Goal: Transaction & Acquisition: Subscribe to service/newsletter

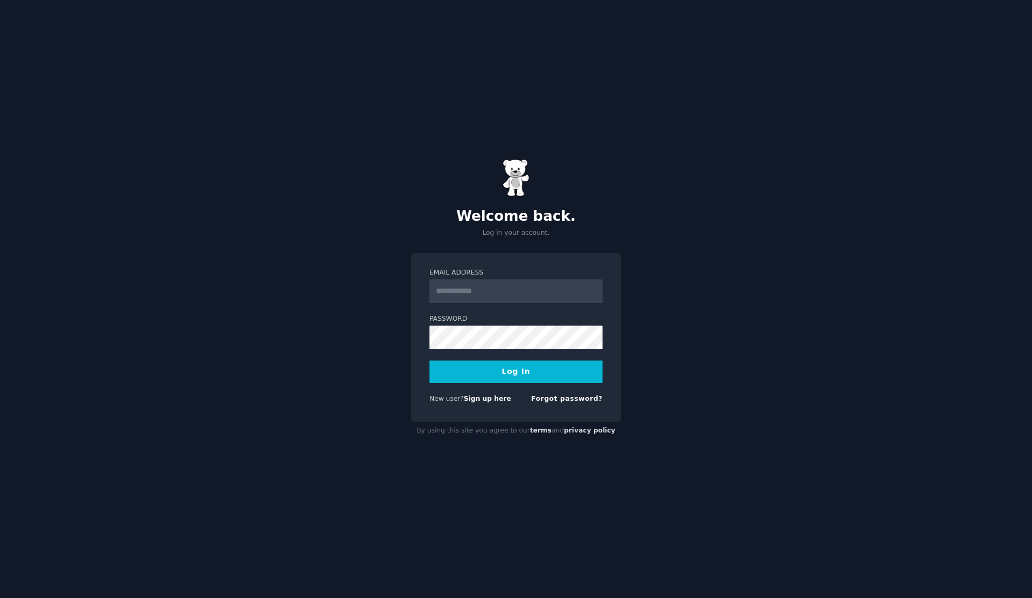
click at [470, 295] on input "Email Address" at bounding box center [515, 291] width 173 height 24
type input "**********"
click at [429, 361] on button "Log In" at bounding box center [515, 372] width 173 height 23
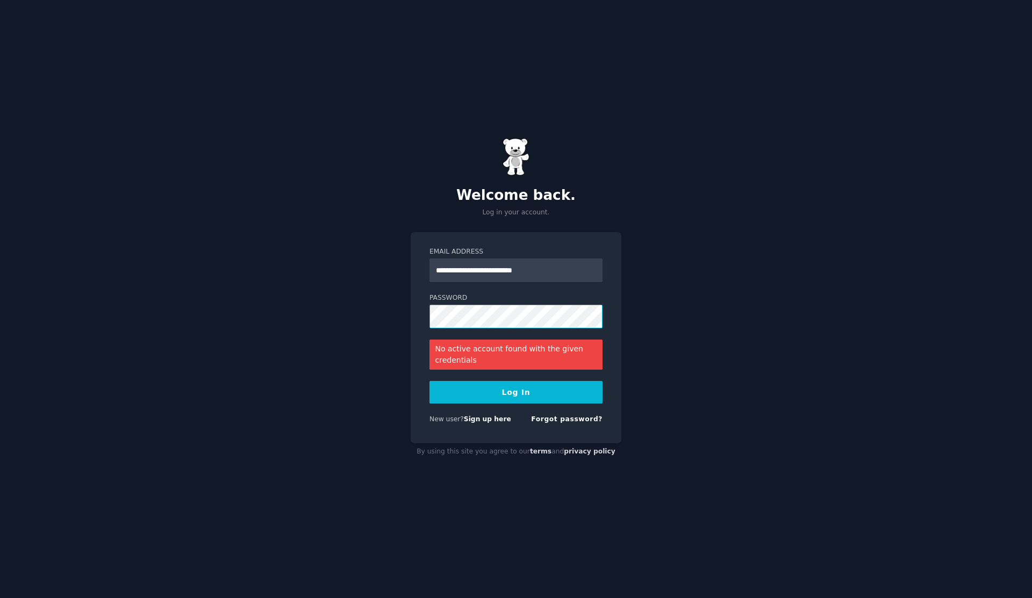
click at [429, 381] on button "Log In" at bounding box center [515, 392] width 173 height 23
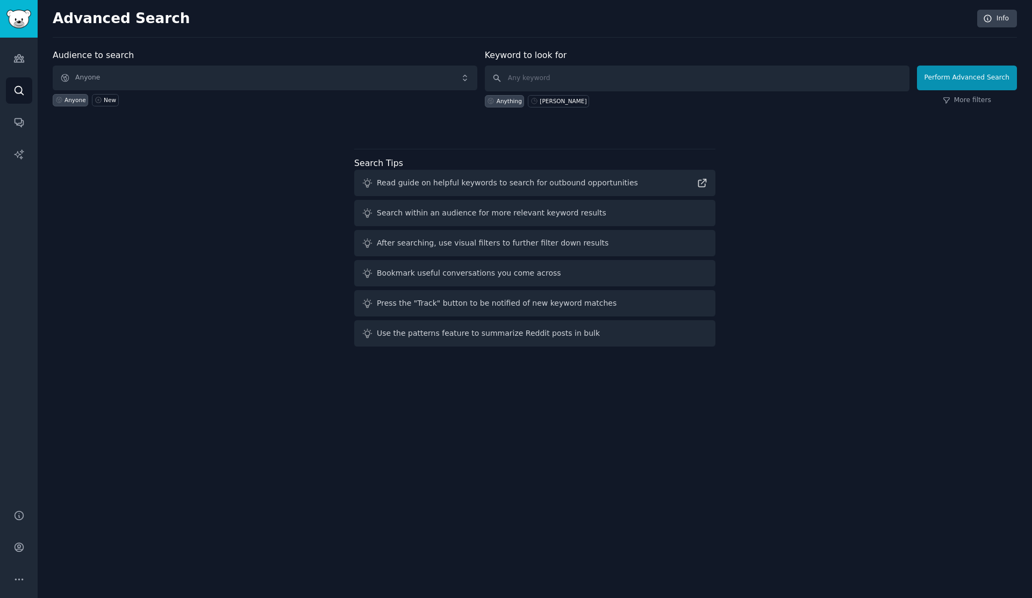
click at [167, 176] on div "Audience to search Anyone Anyone New Keyword to look for Anything [PERSON_NAME]…" at bounding box center [535, 200] width 964 height 302
click at [17, 60] on icon "Sidebar" at bounding box center [18, 58] width 11 height 11
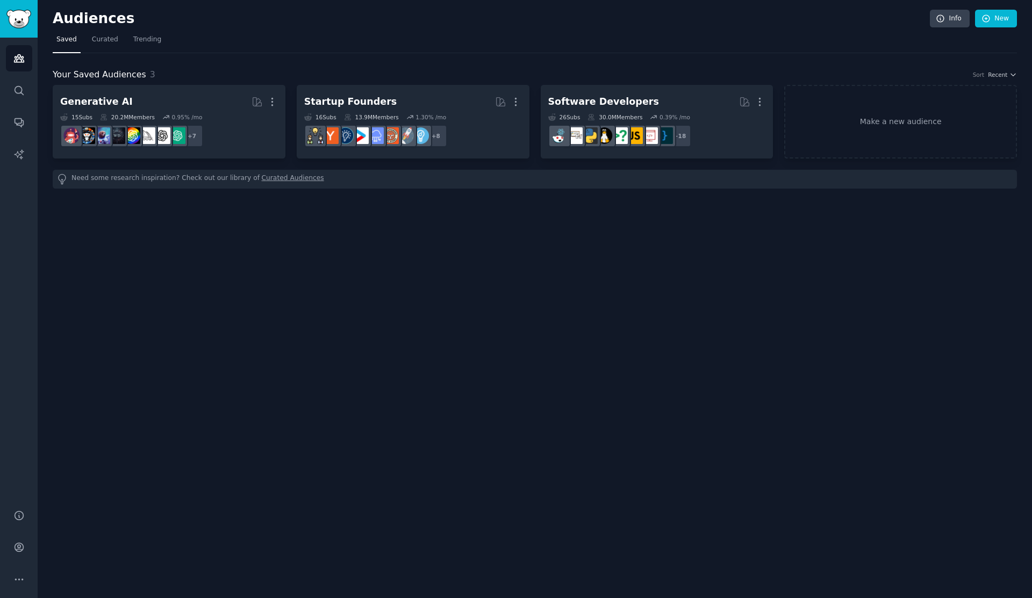
click at [348, 196] on div "Audiences Info New Saved Curated Trending Your Saved Audiences 3 Sort Recent Ge…" at bounding box center [535, 299] width 994 height 598
click at [110, 40] on span "Curated" at bounding box center [105, 40] width 26 height 10
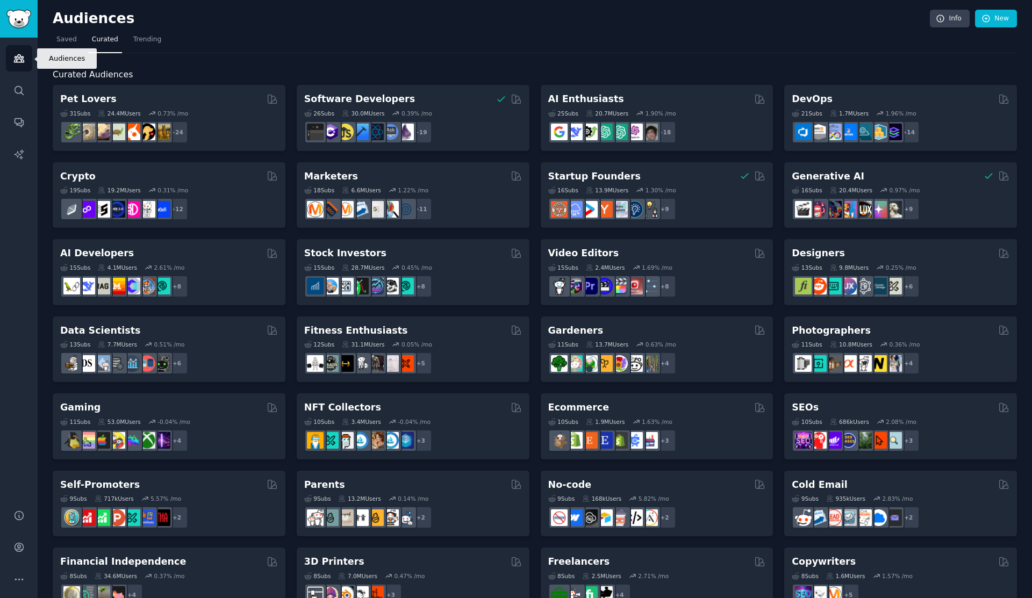
click at [23, 68] on link "Audiences" at bounding box center [19, 58] width 26 height 26
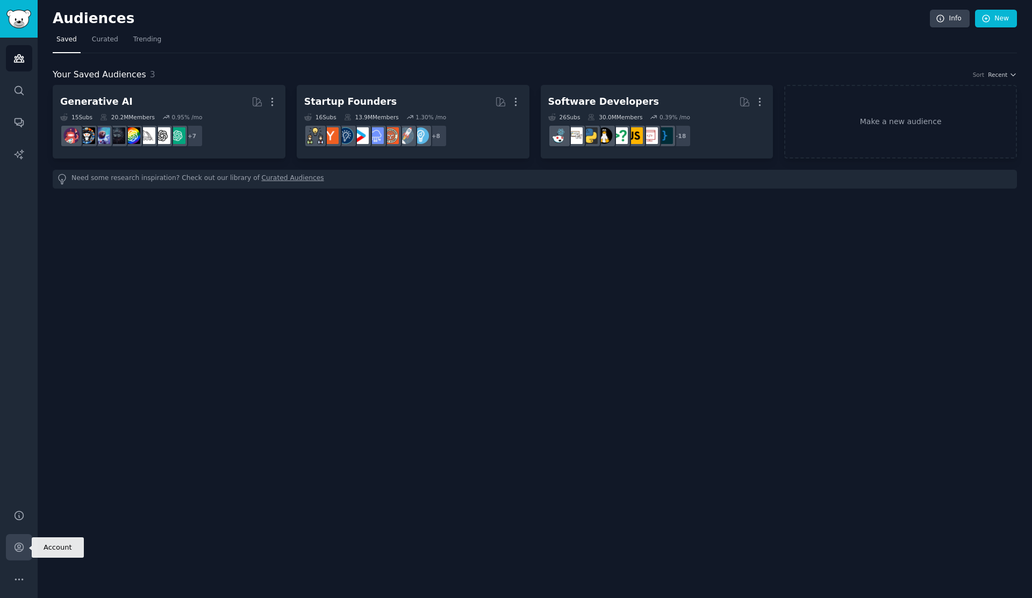
click at [19, 544] on icon "Sidebar" at bounding box center [18, 547] width 11 height 11
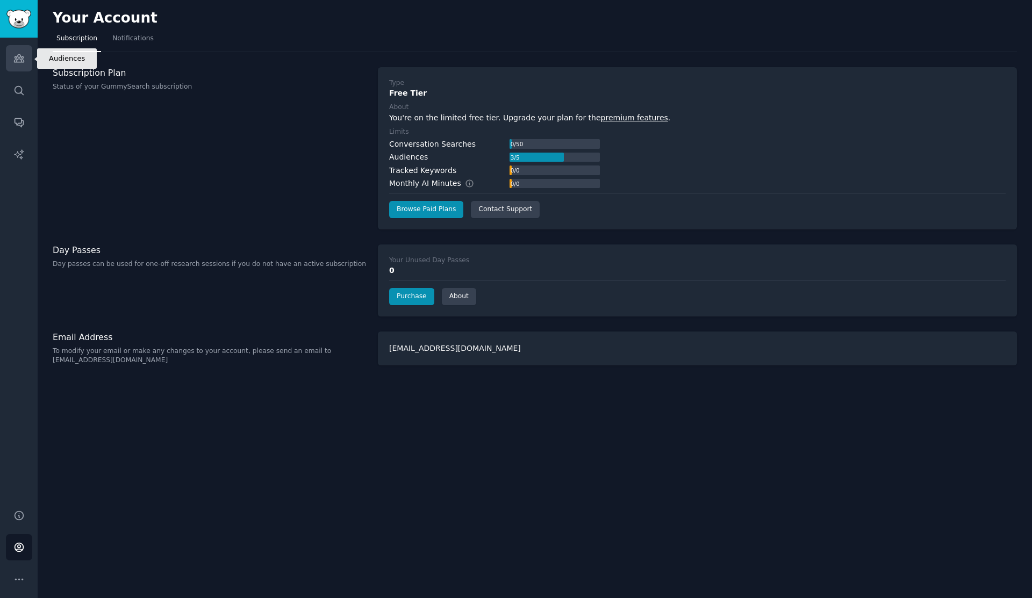
click at [20, 57] on icon "Sidebar" at bounding box center [18, 58] width 11 height 11
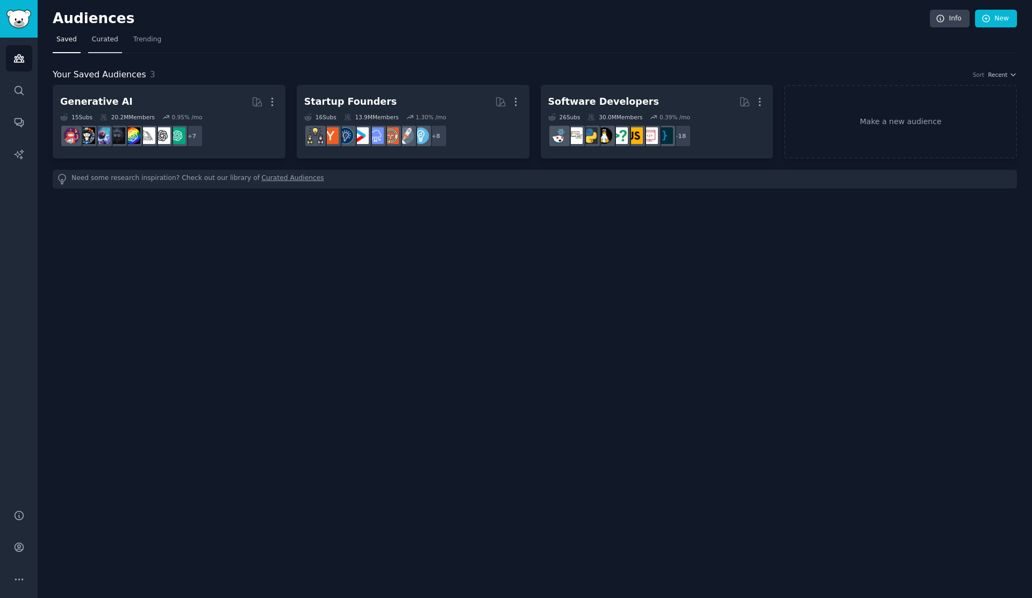
click at [105, 44] on span "Curated" at bounding box center [105, 40] width 26 height 10
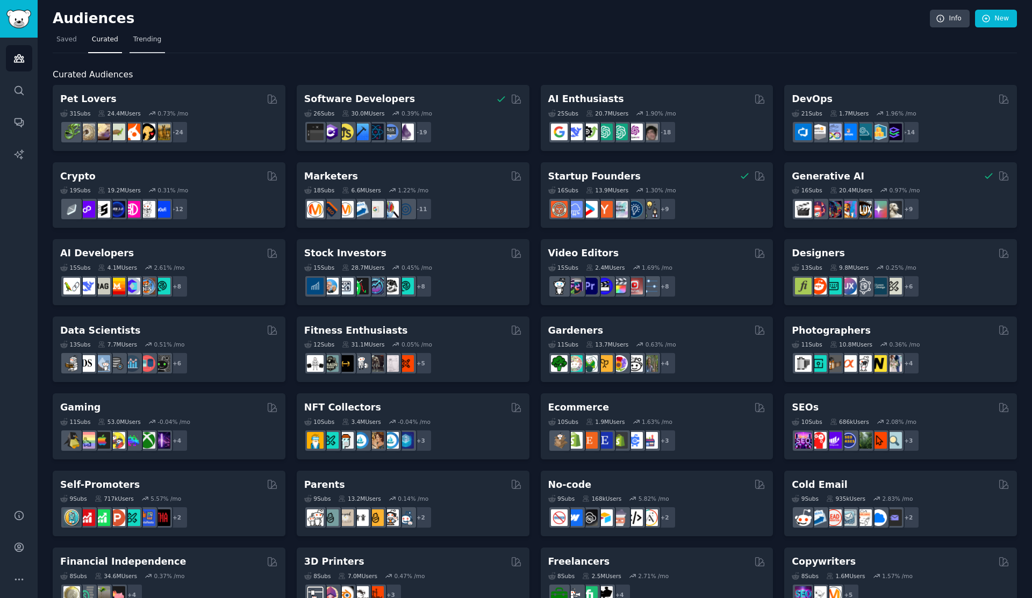
click at [153, 35] on span "Trending" at bounding box center [147, 40] width 28 height 10
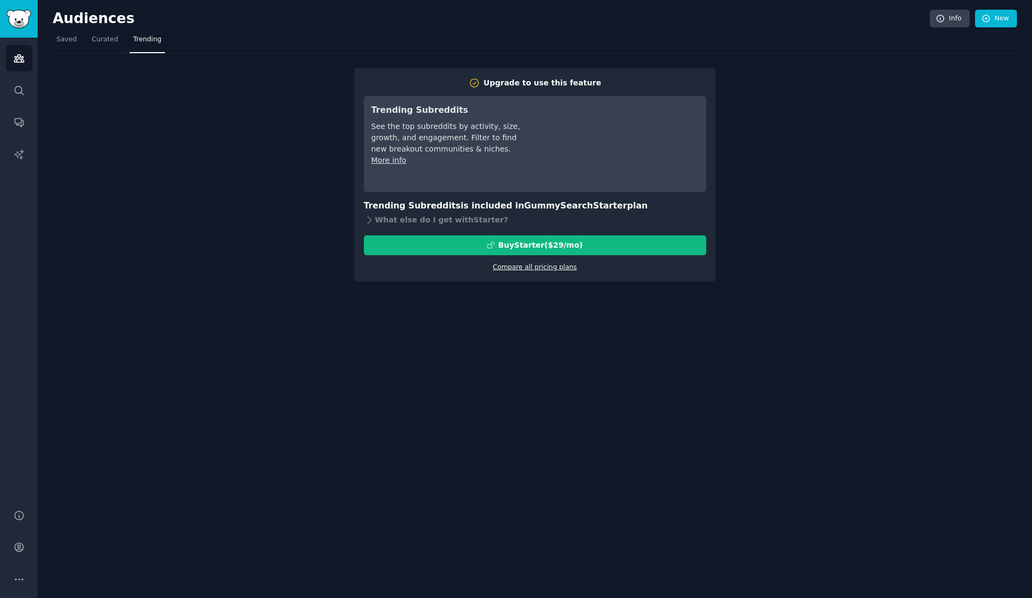
click at [512, 269] on link "Compare all pricing plans" at bounding box center [535, 267] width 84 height 8
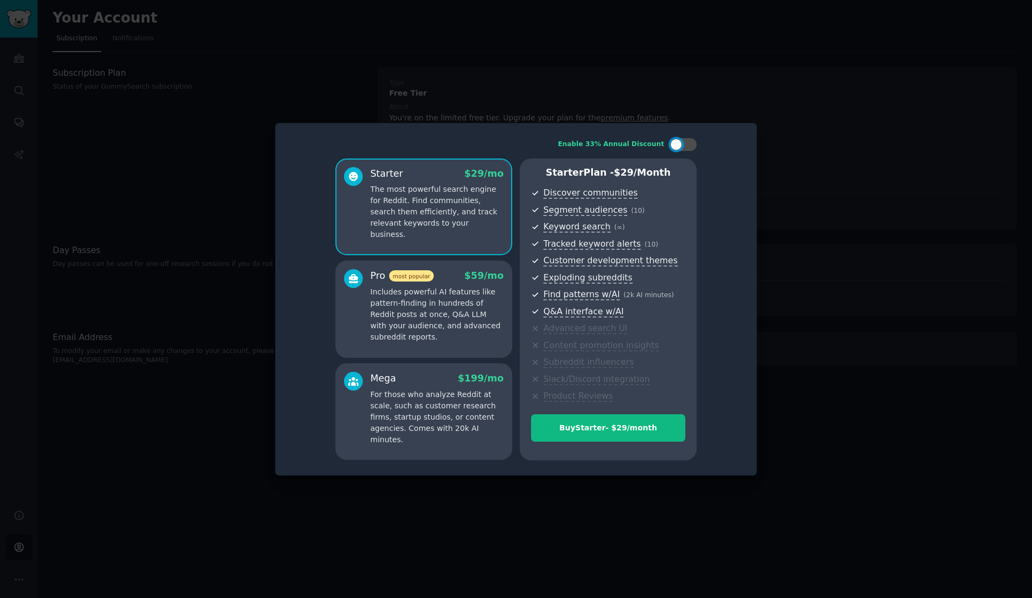
click at [387, 396] on p "For those who analyze Reddit at scale, such as customer research firms, startup…" at bounding box center [436, 417] width 133 height 56
